Goal: Use online tool/utility: Utilize a website feature to perform a specific function

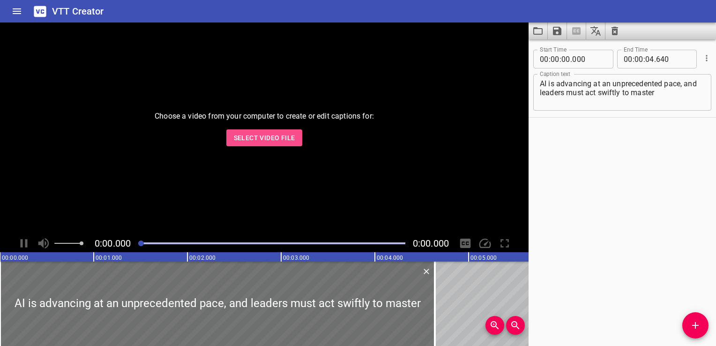
click at [253, 142] on span "Select Video File" at bounding box center [264, 138] width 61 height 12
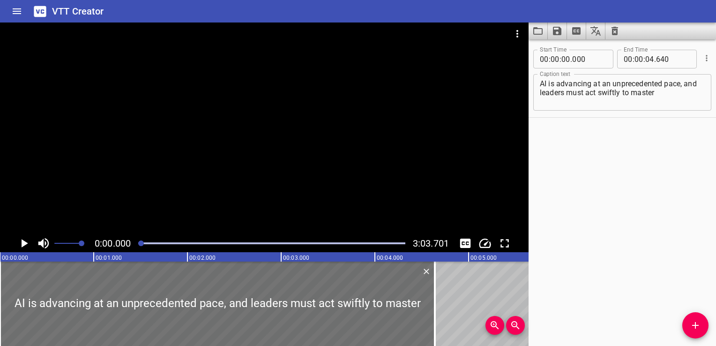
click at [328, 243] on div "Play progress" at bounding box center [271, 243] width 267 height 2
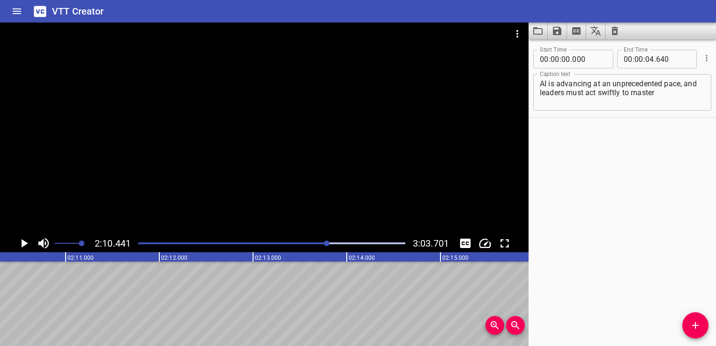
scroll to position [0, 12227]
click at [347, 246] on div at bounding box center [272, 243] width 278 height 13
click at [25, 243] on icon "Play/Pause" at bounding box center [25, 243] width 7 height 8
click at [24, 242] on icon "Play/Pause" at bounding box center [24, 243] width 14 height 14
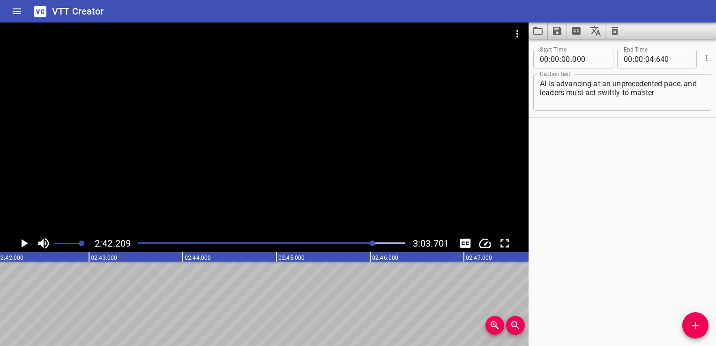
scroll to position [0, 15205]
click at [23, 244] on icon "Play/Pause" at bounding box center [25, 243] width 7 height 8
click at [23, 244] on icon "Play/Pause" at bounding box center [24, 243] width 14 height 14
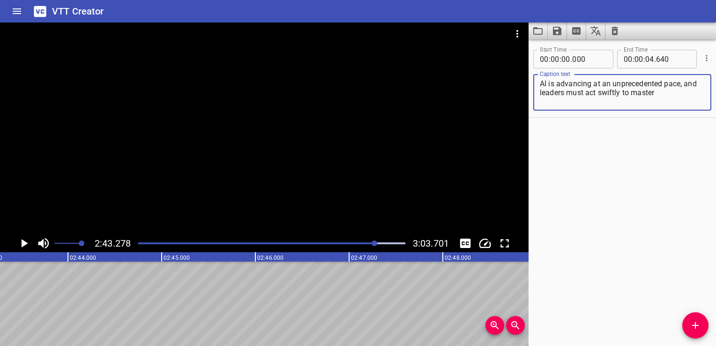
drag, startPoint x: 659, startPoint y: 95, endPoint x: 538, endPoint y: 83, distance: 121.9
click at [538, 83] on div "AI is advancing at an unprecedented pace, and leaders must act swiftly to maste…" at bounding box center [622, 92] width 178 height 37
paste textarea "Sydney and [PERSON_NAME] recognized the importance of maintaining independence …"
click at [647, 145] on div "Start Time 00 : 00 : 00 . 000 Start Time End Time 00 : 00 : 04 . 640 End Time C…" at bounding box center [622, 192] width 187 height 307
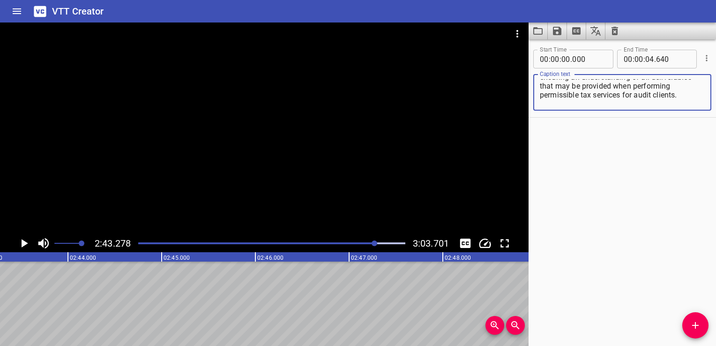
scroll to position [0, 0]
click at [639, 93] on textarea "Sydney and [PERSON_NAME] recognized the importance of maintaining independence …" at bounding box center [622, 92] width 165 height 27
type textarea "Sydney and [PERSON_NAME] recognized the importance of maintaining independence …"
click at [592, 96] on textarea "Sydney and [PERSON_NAME] recognized the importance of maintaining independence …" at bounding box center [622, 92] width 165 height 27
click at [561, 98] on textarea at bounding box center [622, 92] width 165 height 27
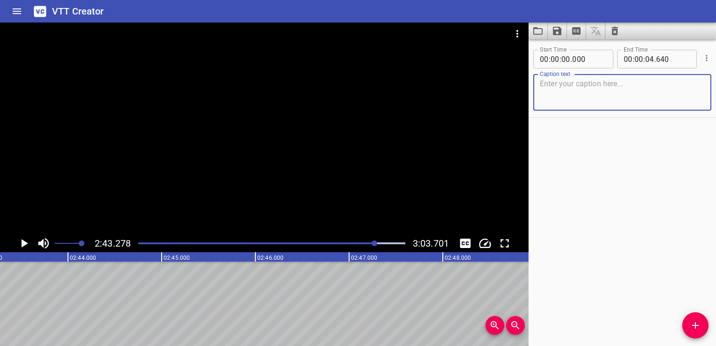
paste textarea "Sydney and [PERSON_NAME] recognized the importance of maintaining"
type textarea "Sydney and [PERSON_NAME] recognized the importance of maintaining"
